Goal: Information Seeking & Learning: Learn about a topic

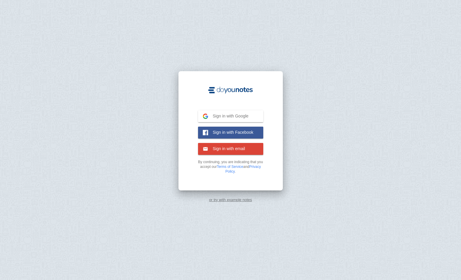
click at [221, 117] on span "Sign in with Google" at bounding box center [228, 115] width 41 height 5
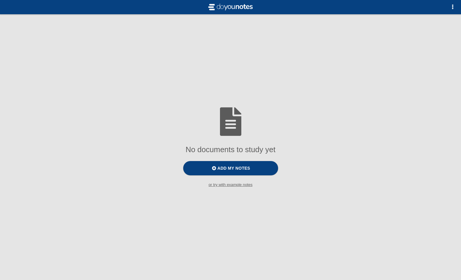
click at [229, 187] on small "or try with example notes" at bounding box center [230, 184] width 461 height 4
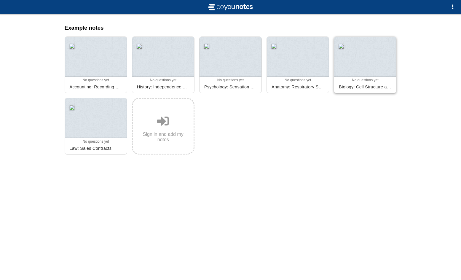
click at [368, 63] on div at bounding box center [365, 57] width 62 height 40
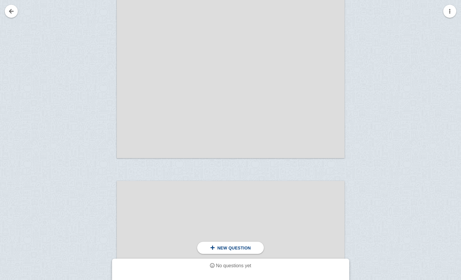
scroll to position [3910, 0]
